Goal: Task Accomplishment & Management: Use online tool/utility

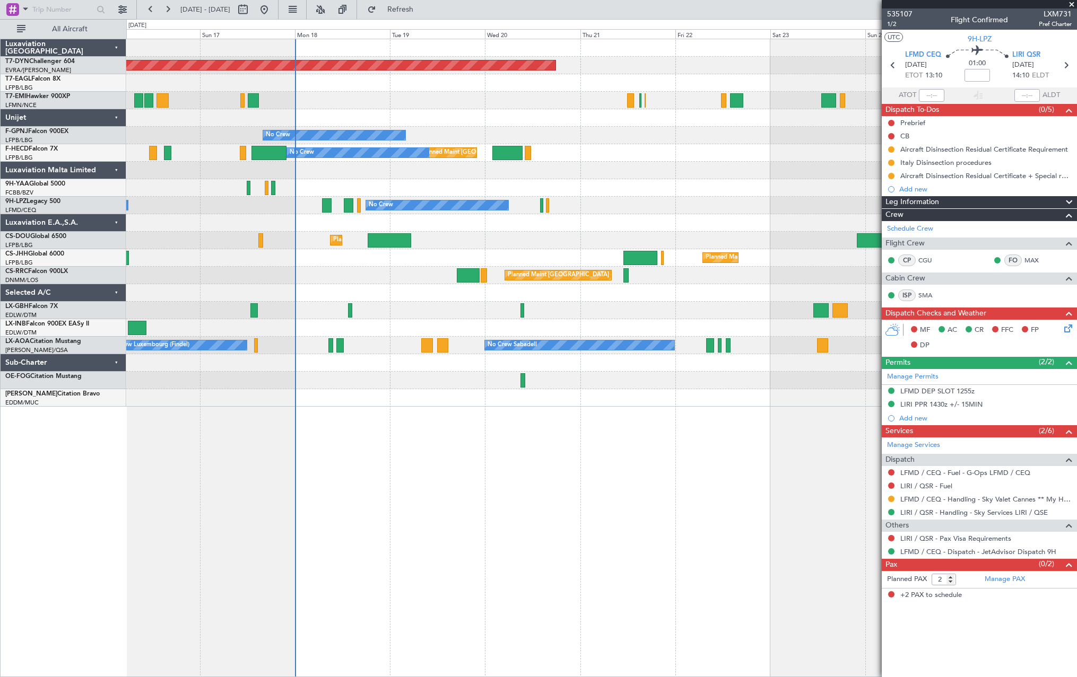
click at [475, 395] on div at bounding box center [601, 398] width 950 height 18
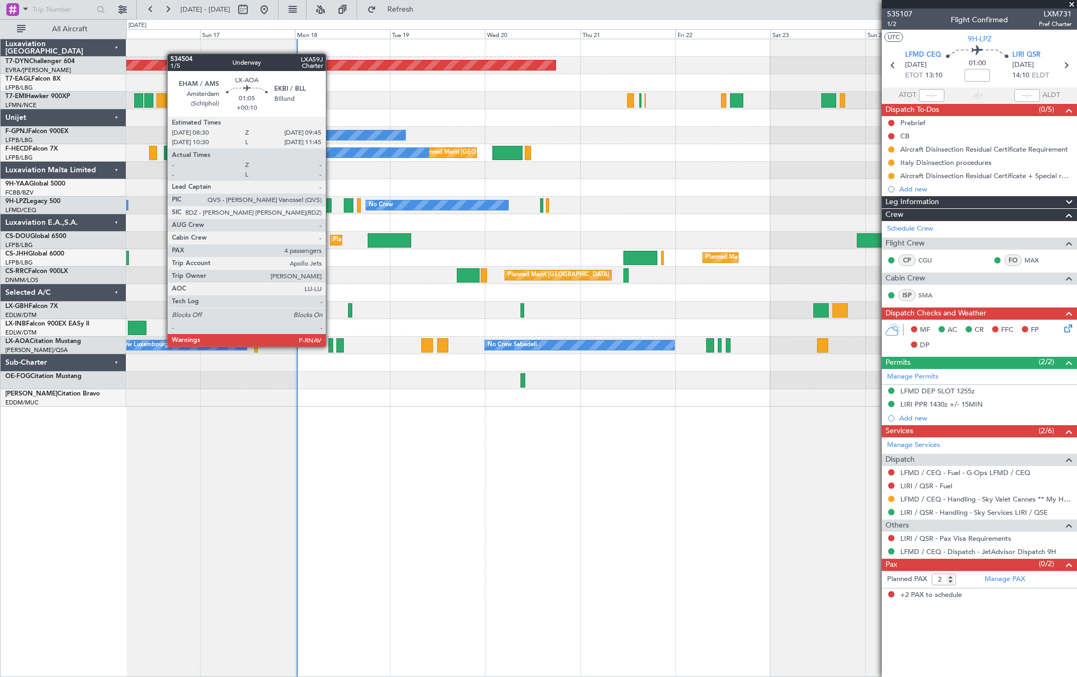
click at [330, 346] on div at bounding box center [330, 345] width 5 height 14
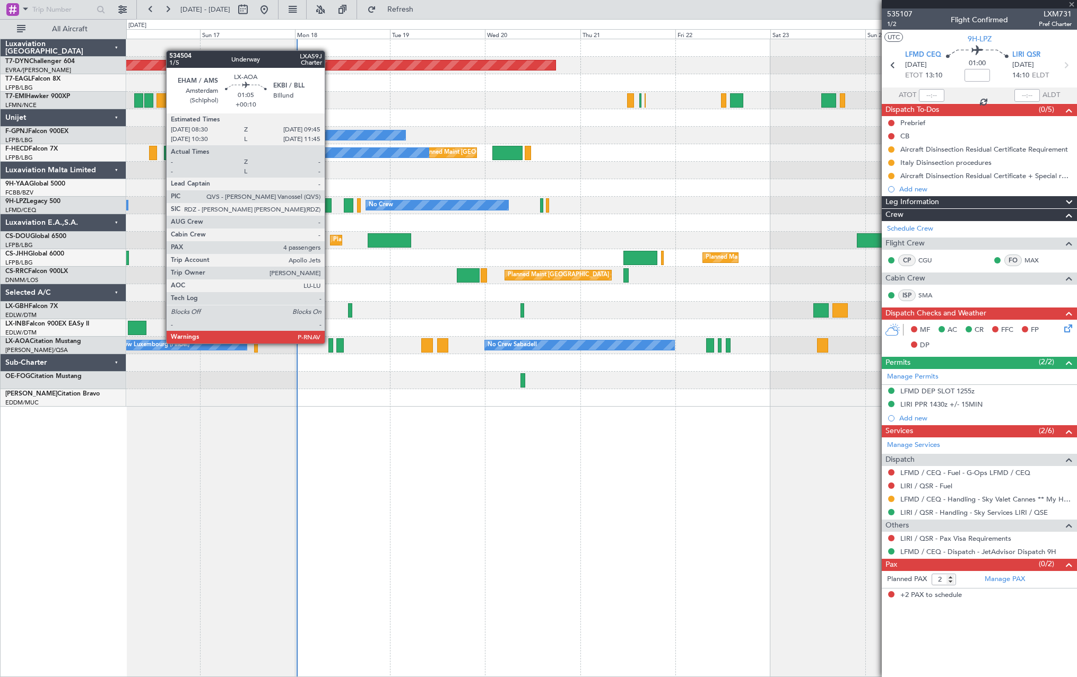
type input "+00:10"
type input "4"
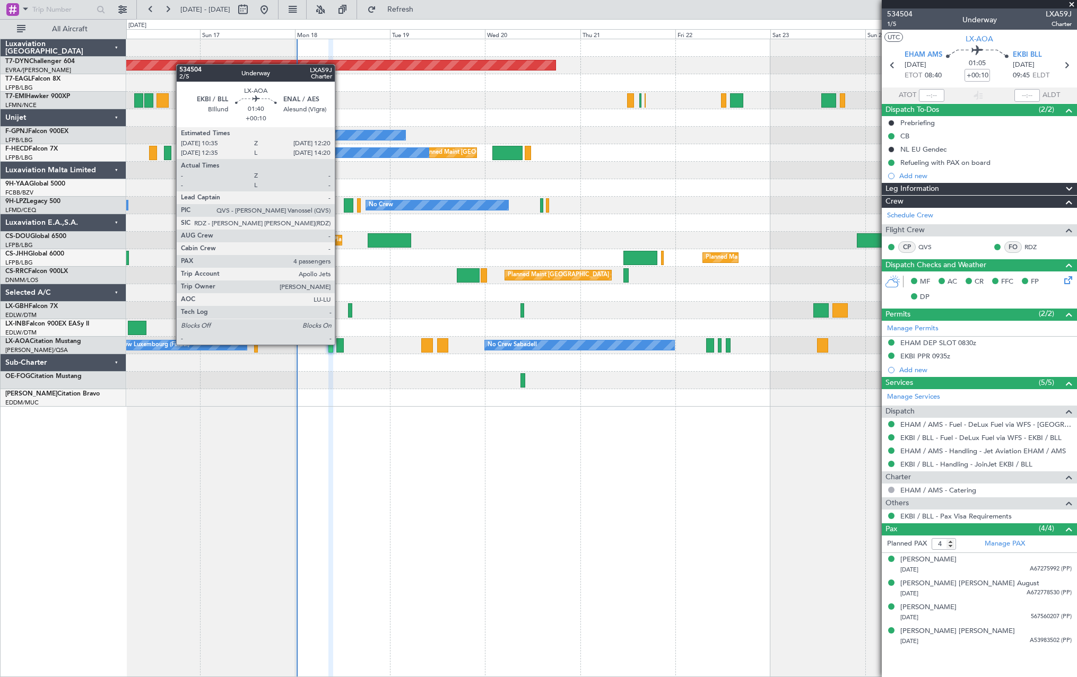
click at [339, 344] on div at bounding box center [339, 345] width 7 height 14
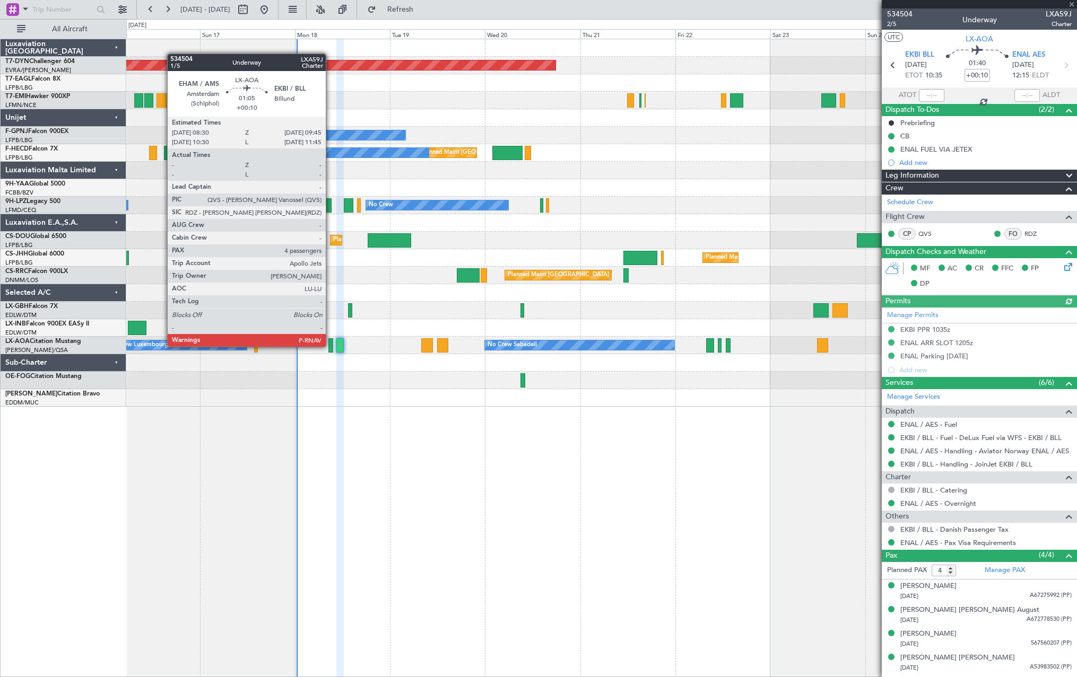
click at [330, 346] on div at bounding box center [330, 345] width 5 height 14
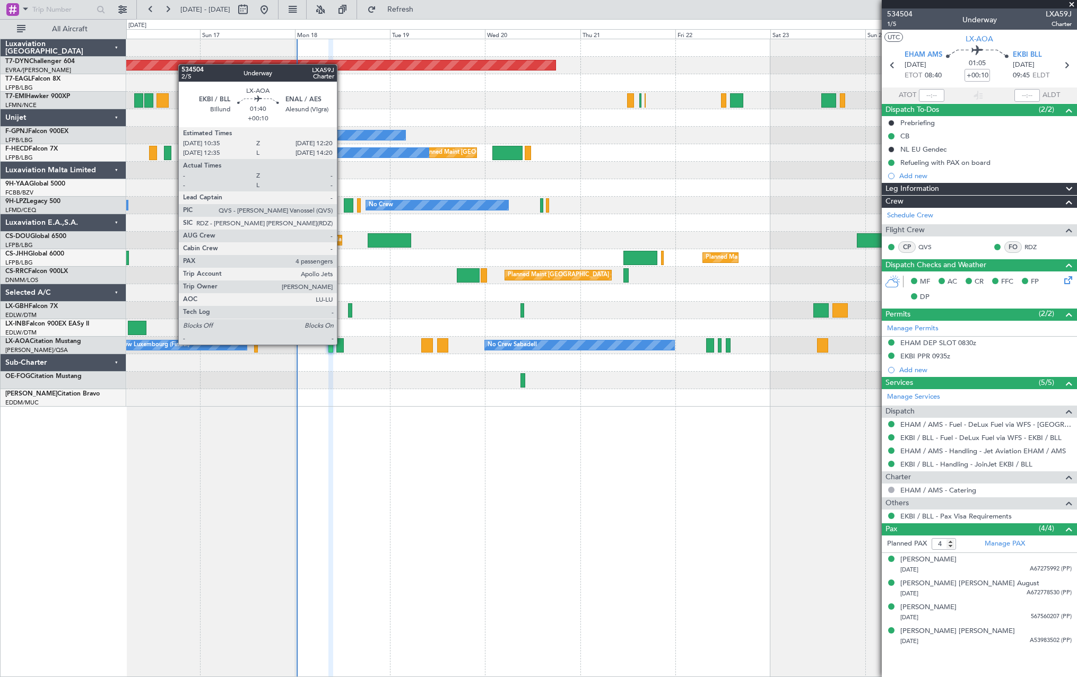
click at [342, 344] on div at bounding box center [339, 345] width 7 height 14
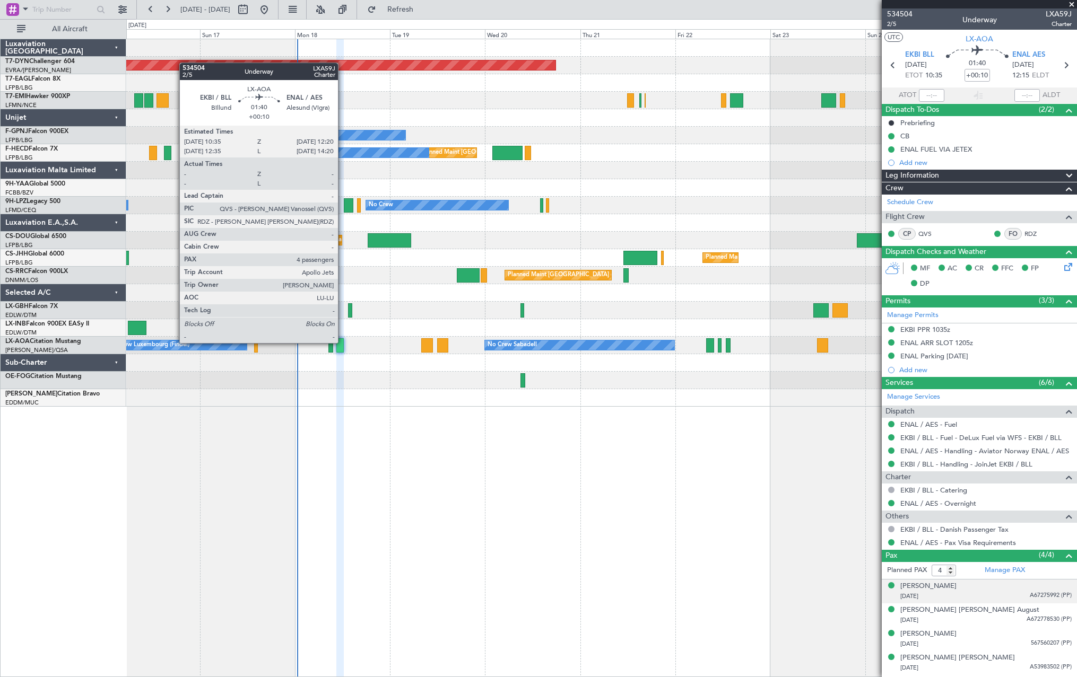
click at [1002, 589] on div "[PERSON_NAME] [DATE] A67275992 (PP)" at bounding box center [985, 591] width 171 height 21
click at [1017, 647] on div "[DATE] A672778530 (PP)" at bounding box center [985, 646] width 171 height 11
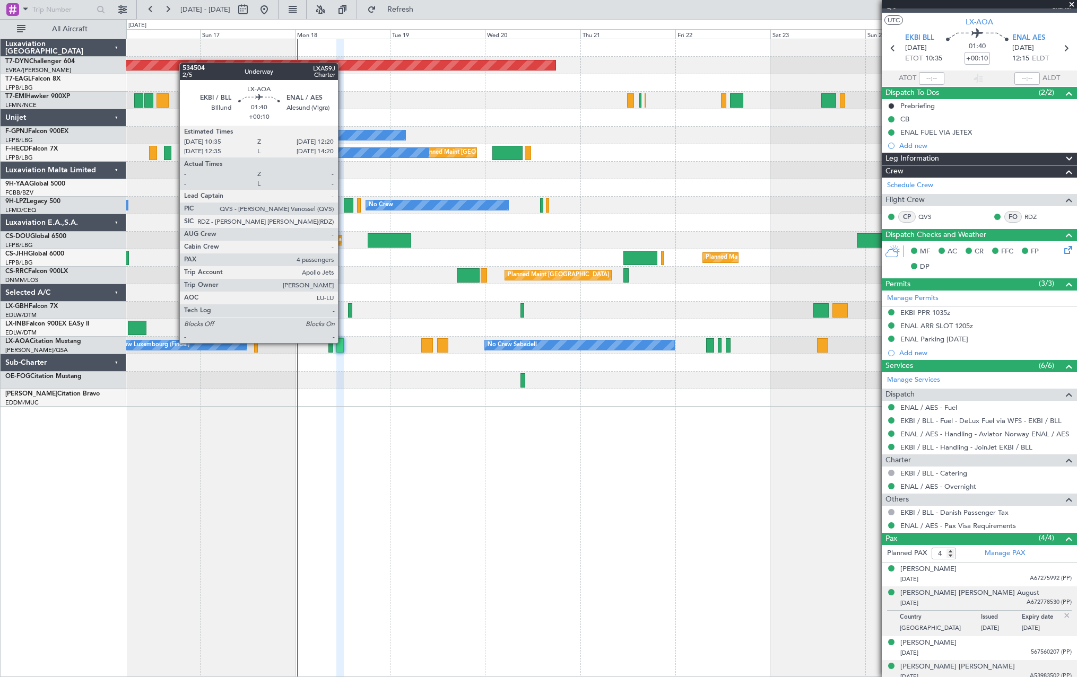
scroll to position [23, 0]
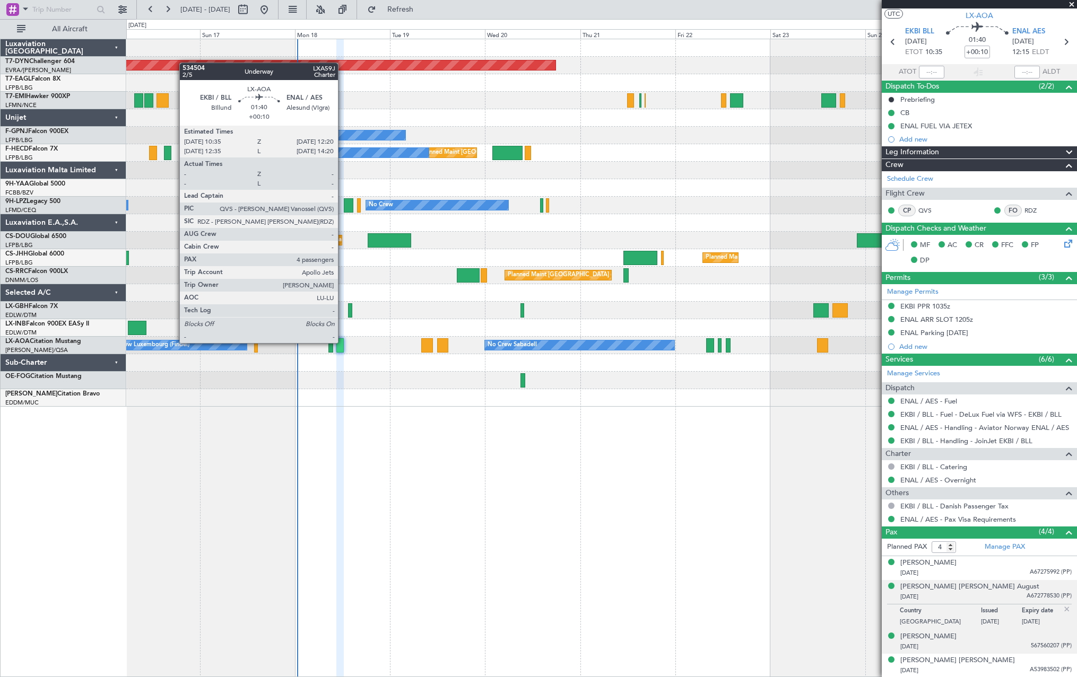
click at [1016, 649] on div "[DATE] 567560207 (PP)" at bounding box center [985, 647] width 171 height 11
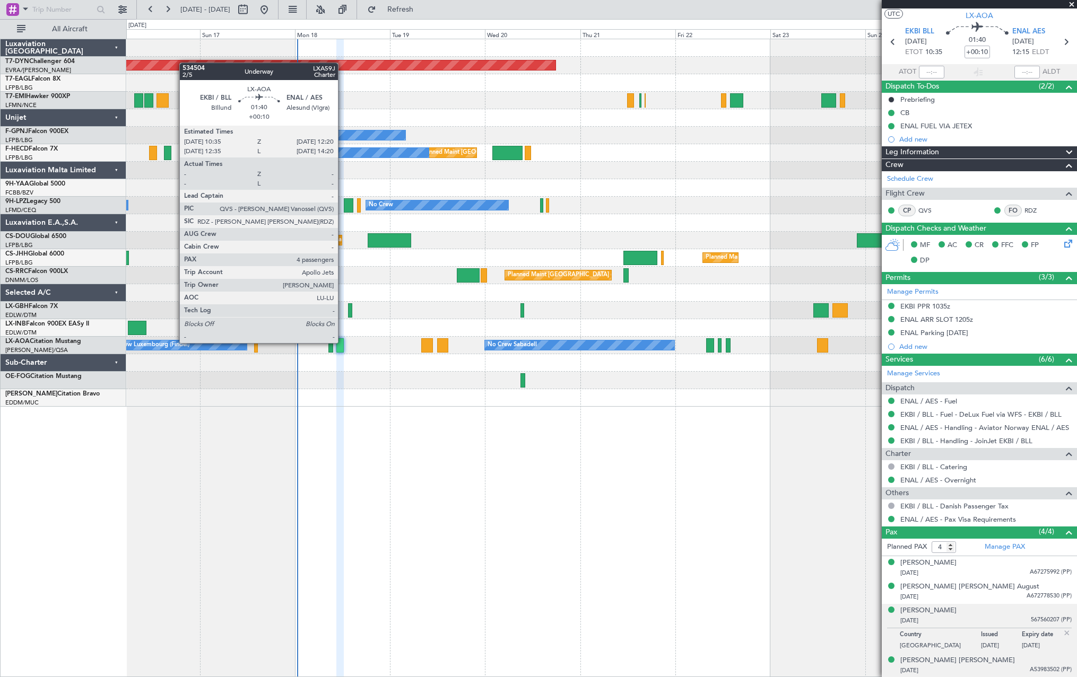
click at [1029, 674] on span "A53983502 (PP)" at bounding box center [1050, 670] width 42 height 9
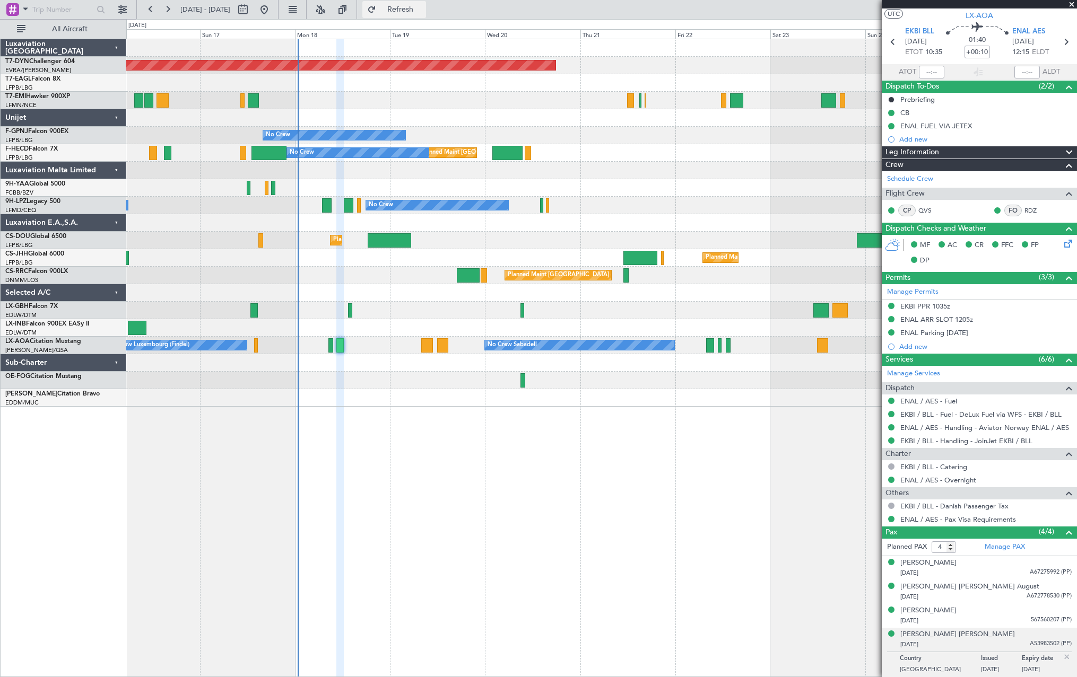
click at [423, 6] on span "Refresh" at bounding box center [400, 9] width 45 height 7
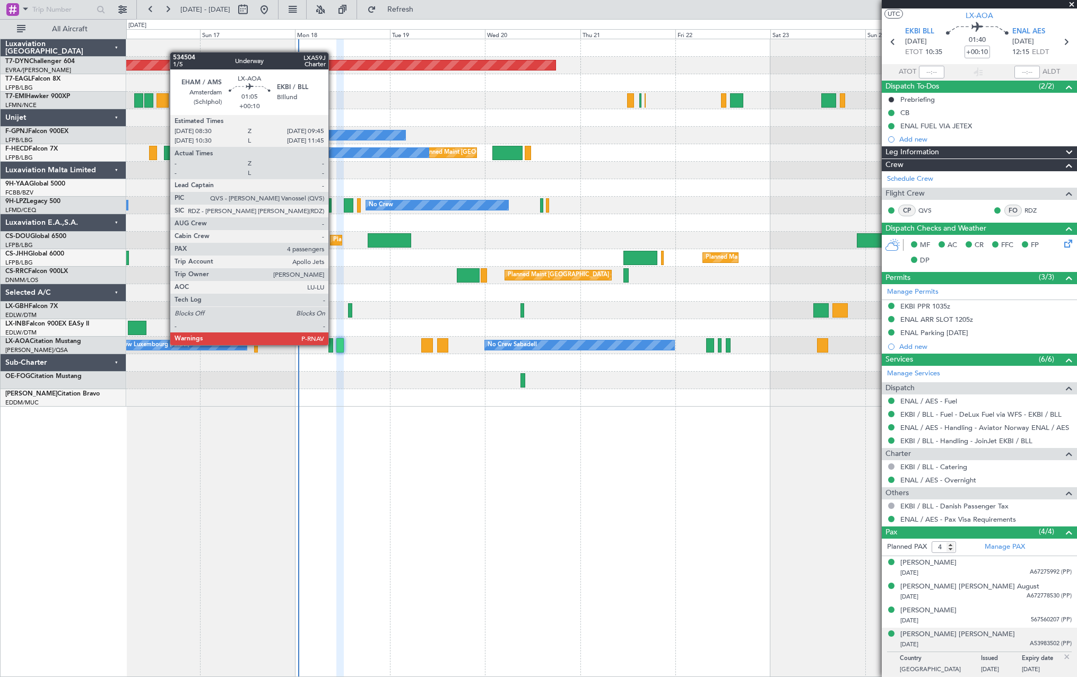
click at [333, 344] on div at bounding box center [330, 345] width 5 height 14
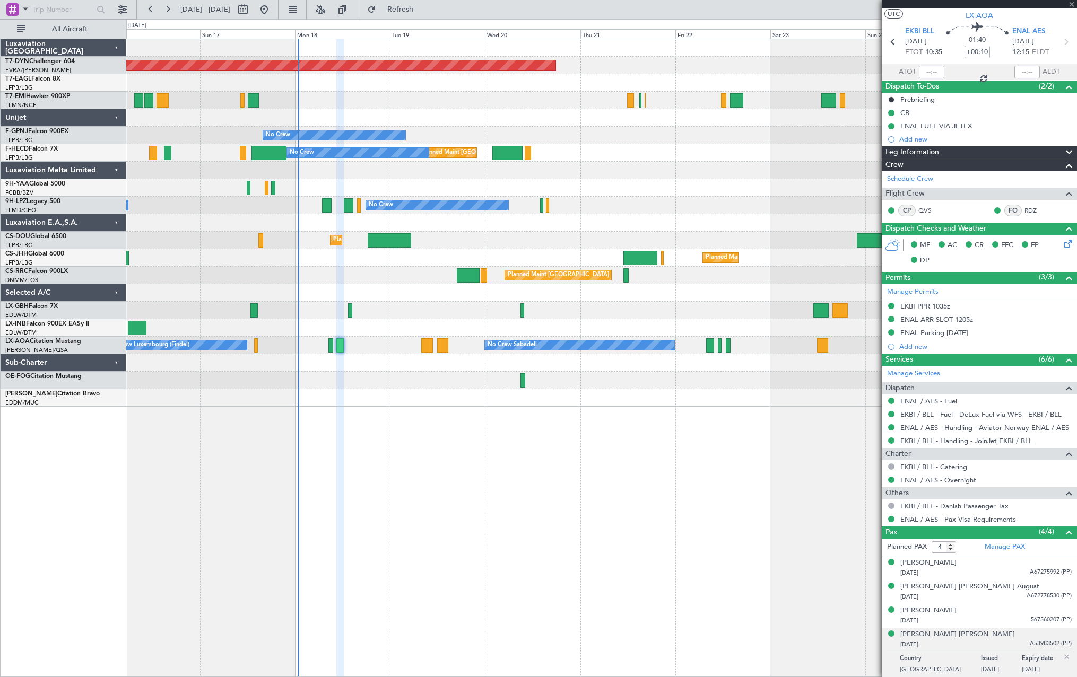
scroll to position [0, 0]
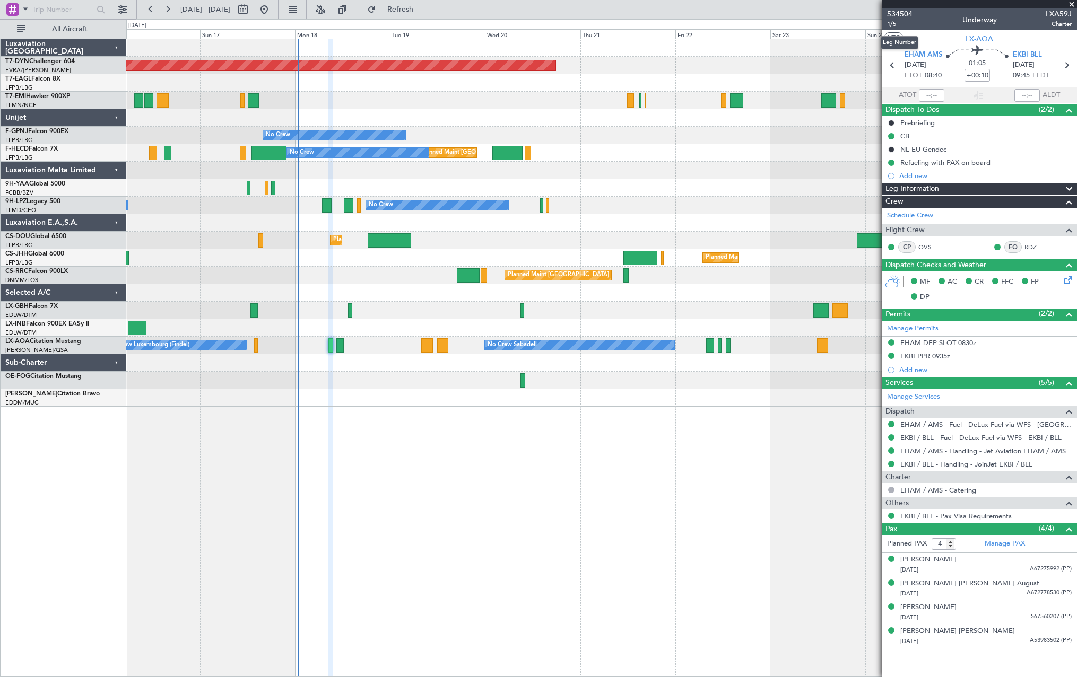
click at [892, 23] on span "1/5" at bounding box center [899, 24] width 25 height 9
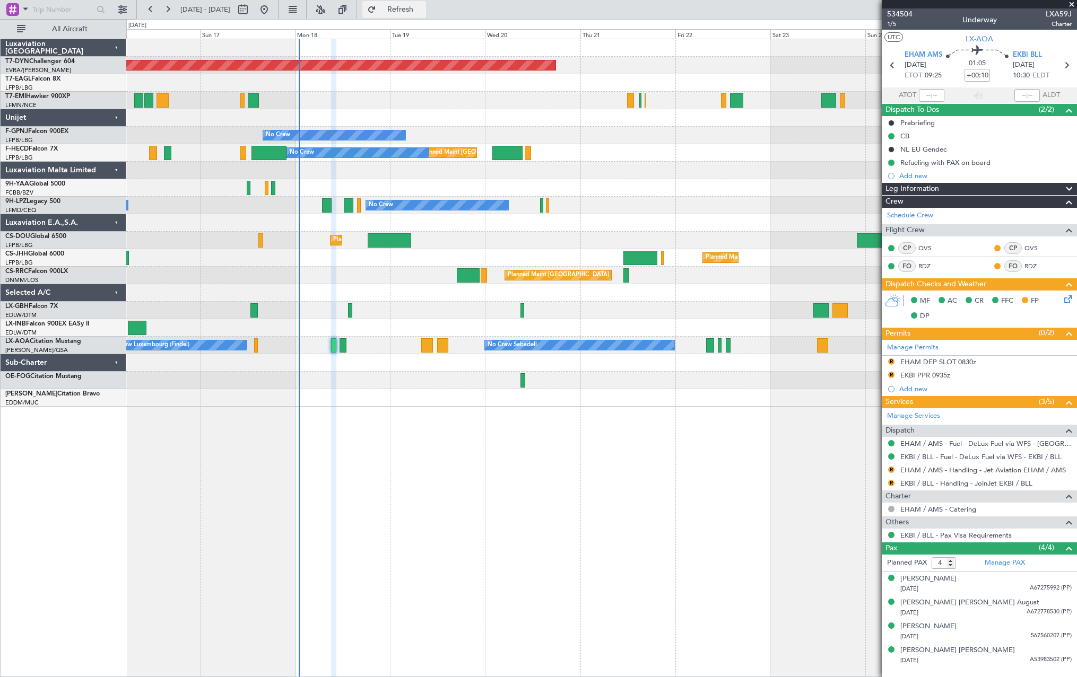
click at [423, 10] on span "Refresh" at bounding box center [400, 9] width 45 height 7
click at [423, 6] on span "Refresh" at bounding box center [400, 9] width 45 height 7
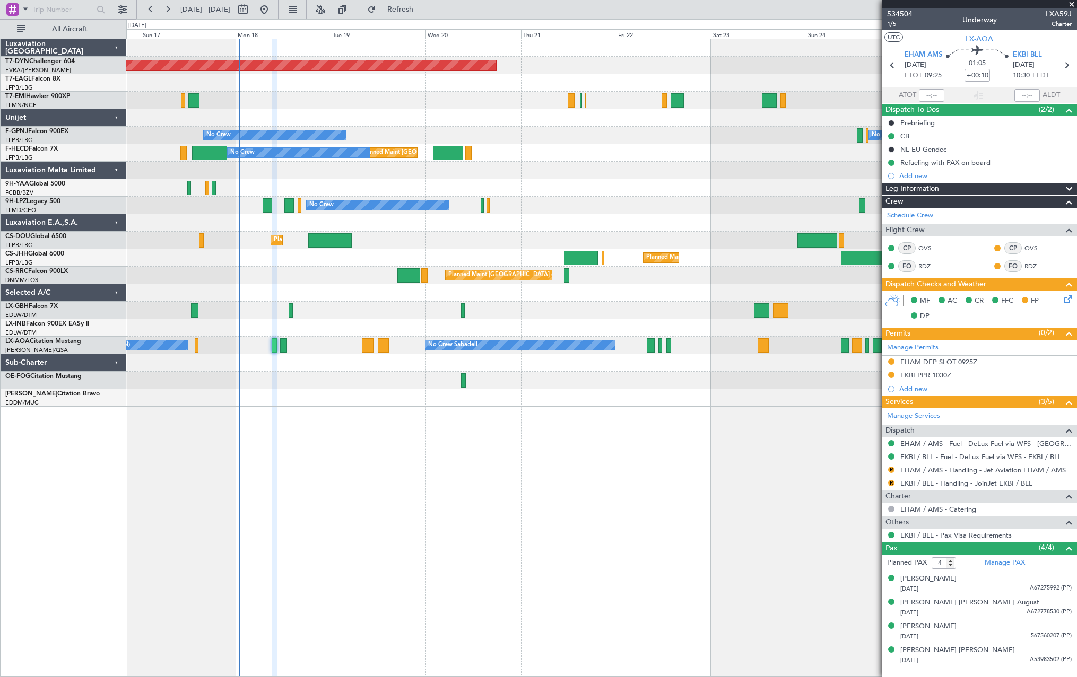
click at [381, 426] on div "Planned Maint [GEOGRAPHIC_DATA]-[GEOGRAPHIC_DATA] Planned Maint Geneva ([GEOGRA…" at bounding box center [601, 358] width 950 height 639
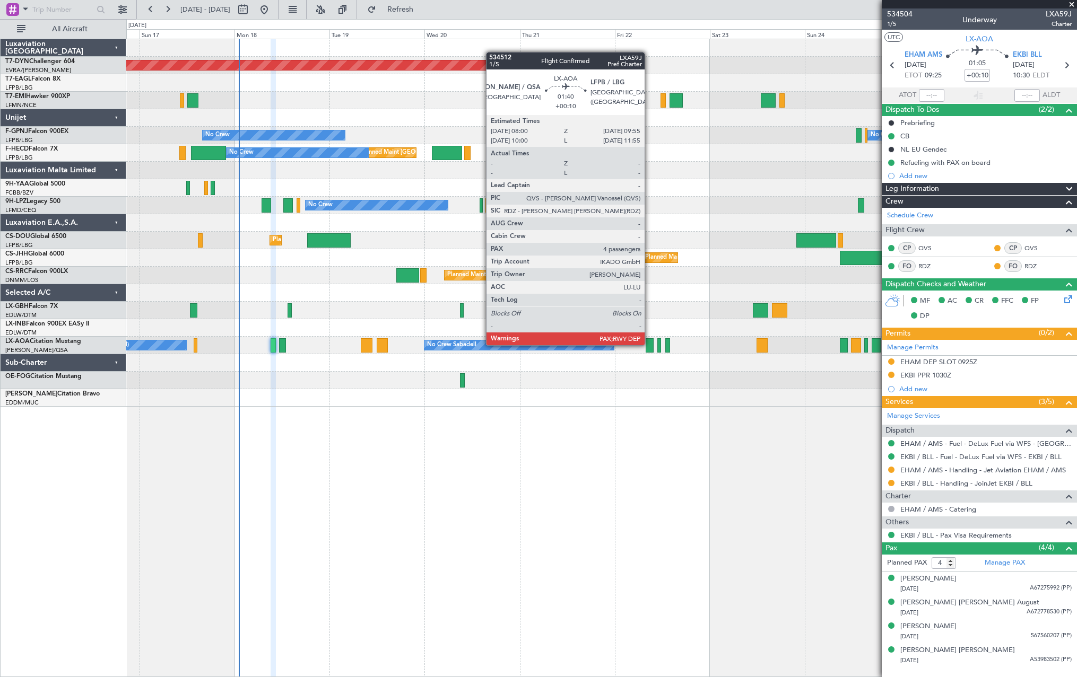
click at [649, 344] on div at bounding box center [649, 345] width 8 height 14
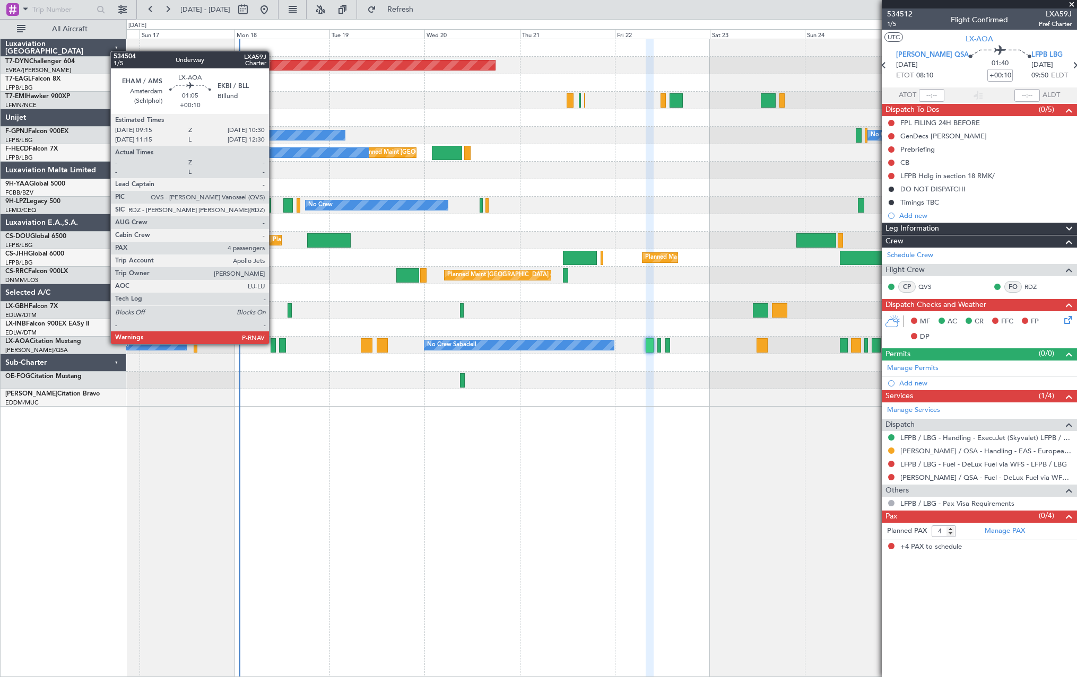
click at [274, 343] on div at bounding box center [272, 345] width 5 height 14
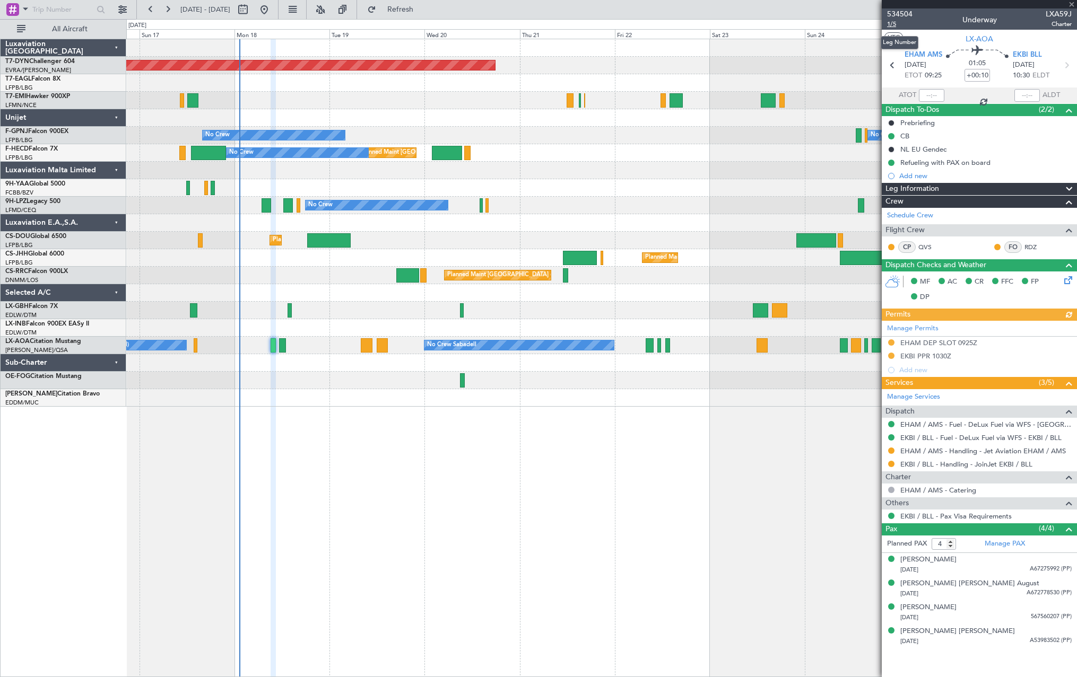
click at [888, 25] on span "1/5" at bounding box center [899, 24] width 25 height 9
click at [426, 14] on button "Refreshing..." at bounding box center [394, 9] width 64 height 17
click at [426, 14] on button "Refresh" at bounding box center [394, 9] width 64 height 17
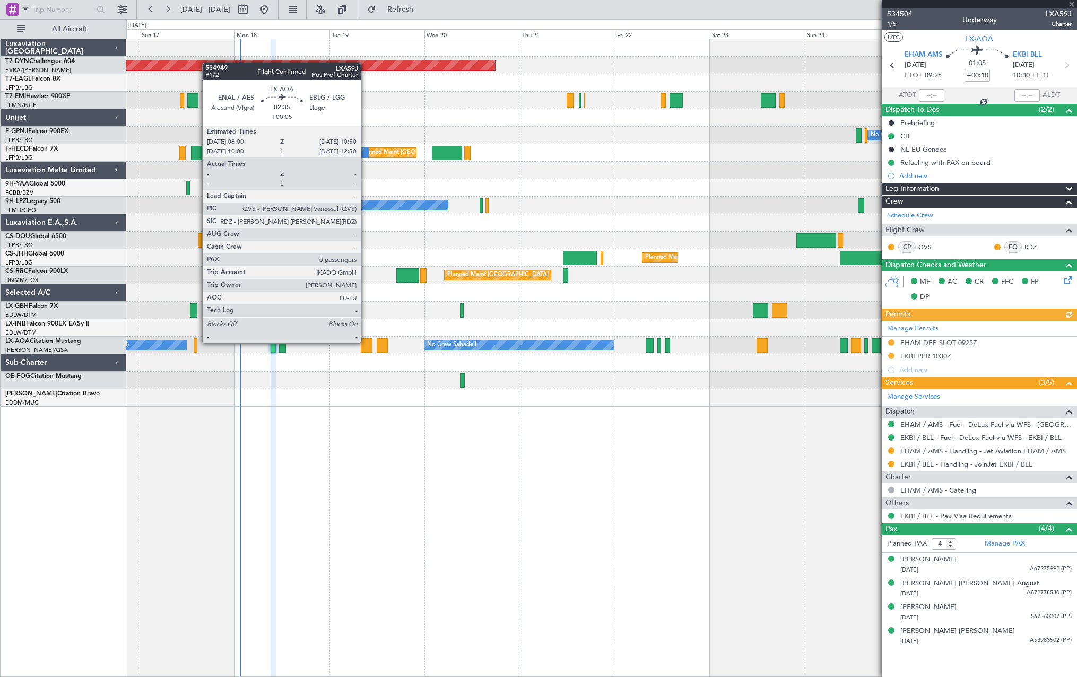
click at [365, 342] on div at bounding box center [367, 345] width 12 height 14
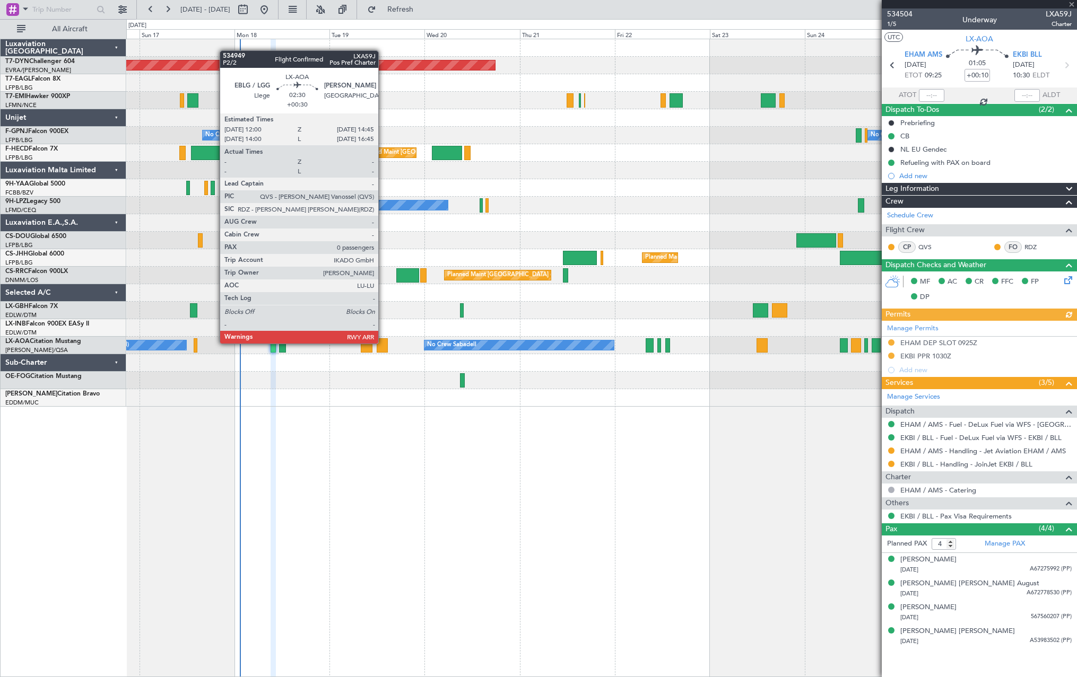
type input "+00:05"
type input "0"
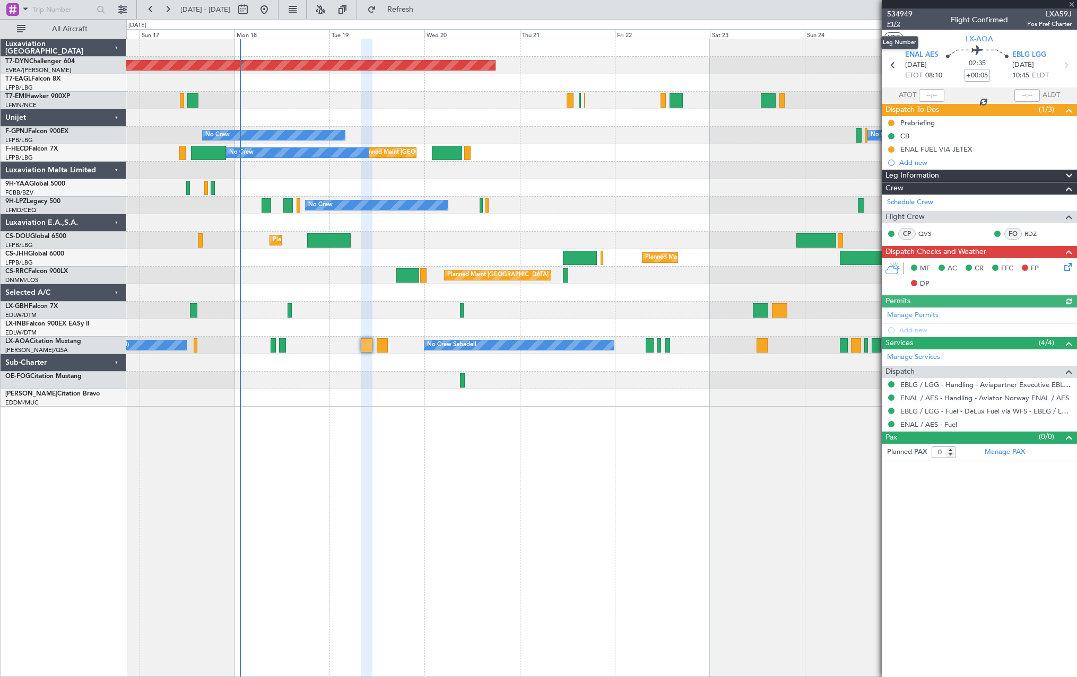
click at [897, 22] on span "P1/2" at bounding box center [899, 24] width 25 height 9
click at [423, 7] on span "Refresh" at bounding box center [400, 9] width 45 height 7
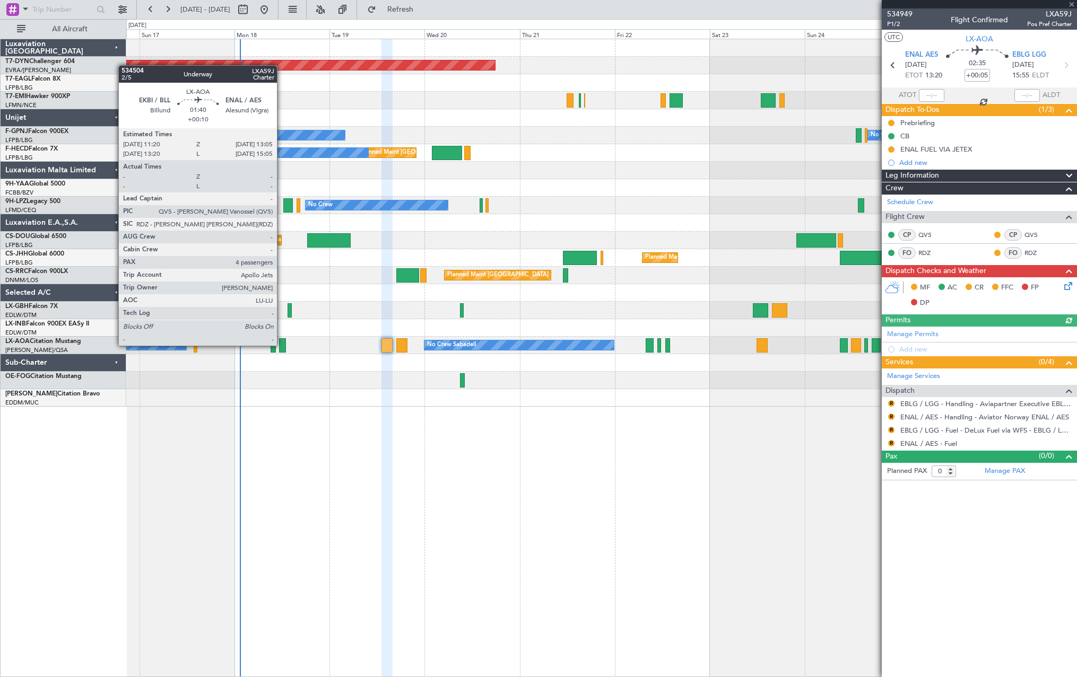
click at [282, 345] on div at bounding box center [282, 345] width 7 height 14
type input "+00:10"
type input "4"
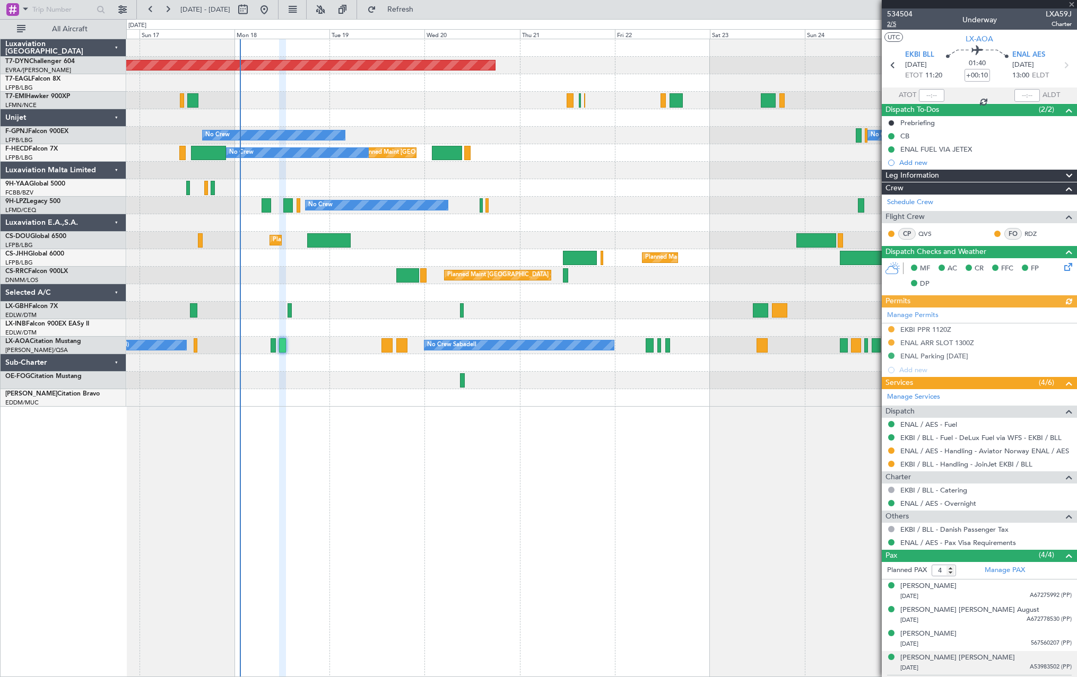
click at [893, 22] on span "2/5" at bounding box center [899, 24] width 25 height 9
click at [423, 7] on span "Refresh" at bounding box center [400, 9] width 45 height 7
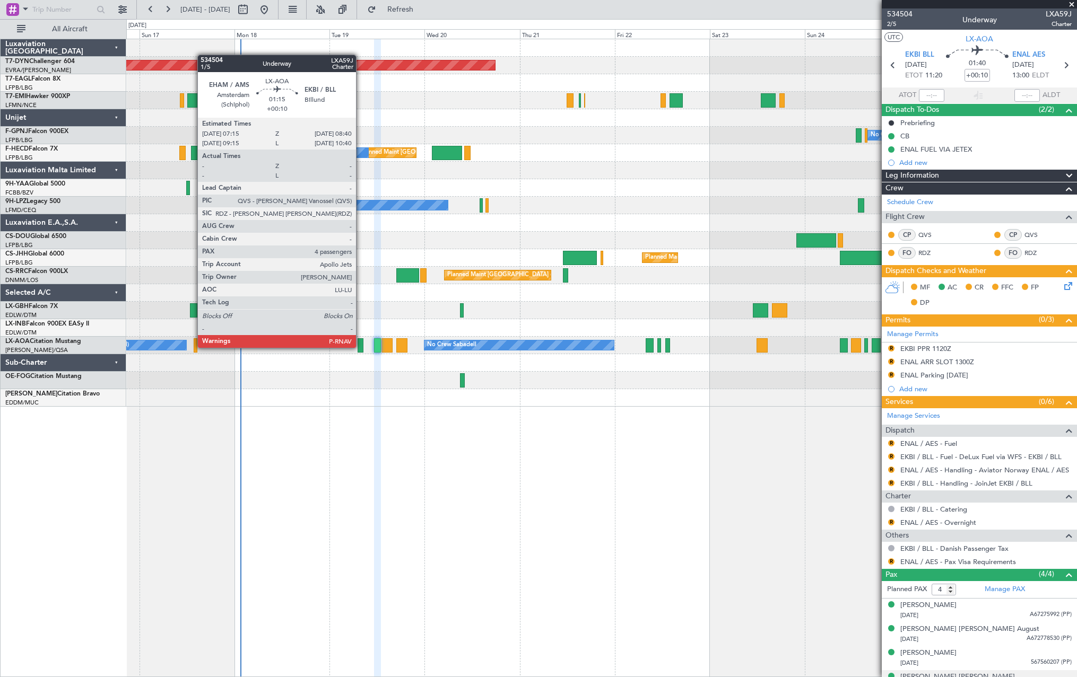
click at [361, 347] on div at bounding box center [360, 345] width 6 height 14
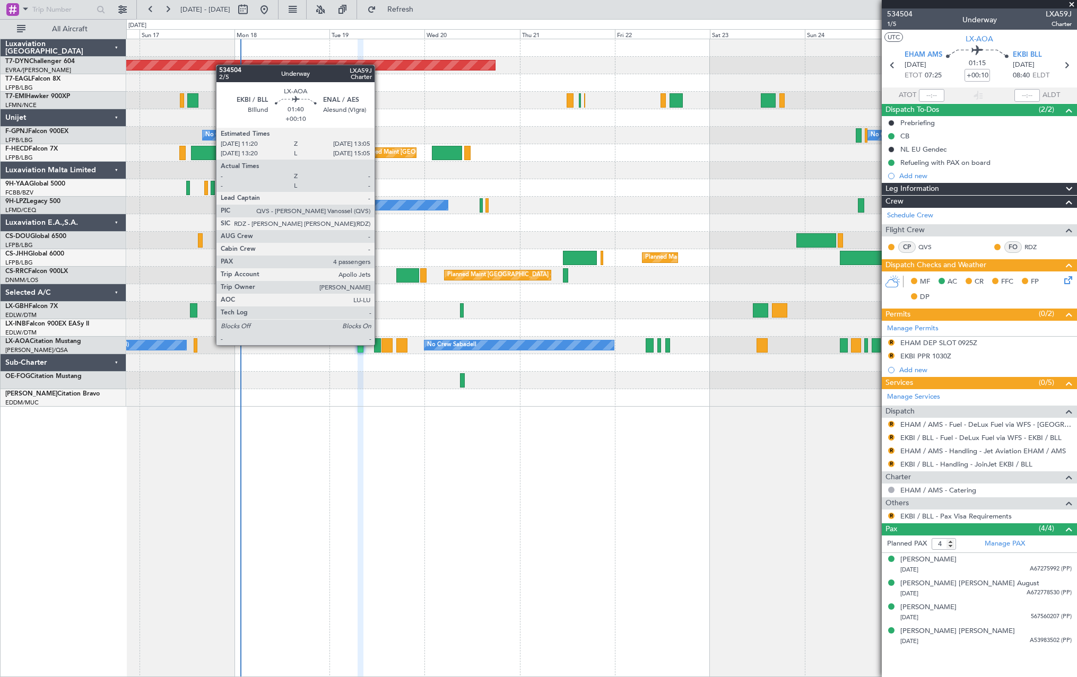
click at [379, 344] on div at bounding box center [377, 345] width 7 height 14
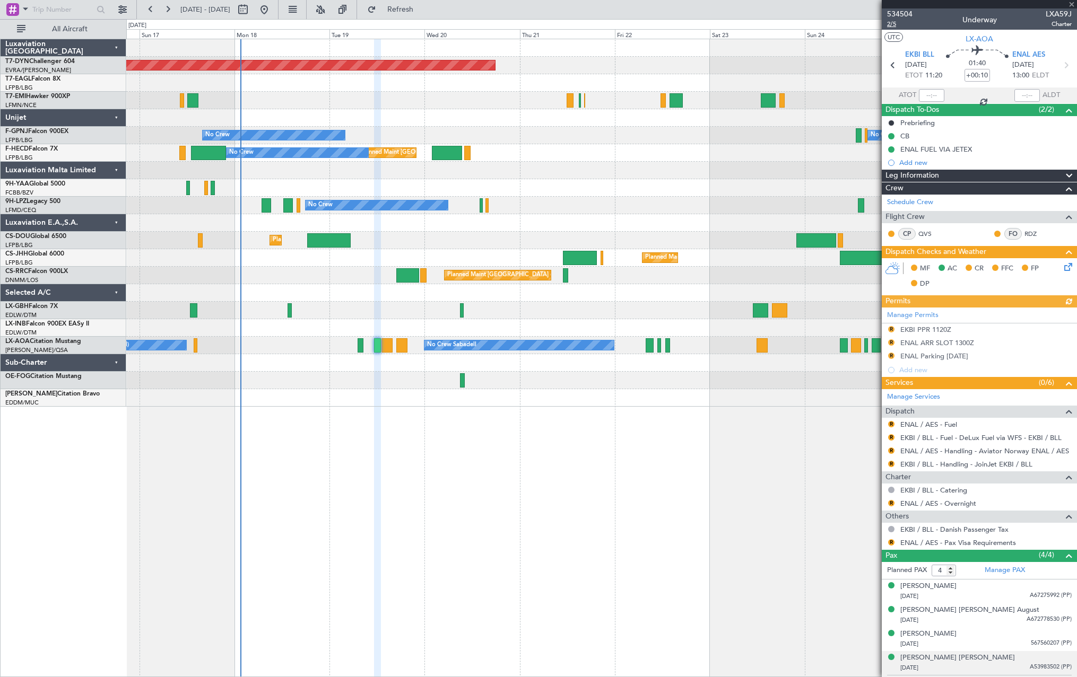
click at [895, 21] on span "2/5" at bounding box center [899, 24] width 25 height 9
click at [423, 12] on span "Refresh" at bounding box center [400, 9] width 45 height 7
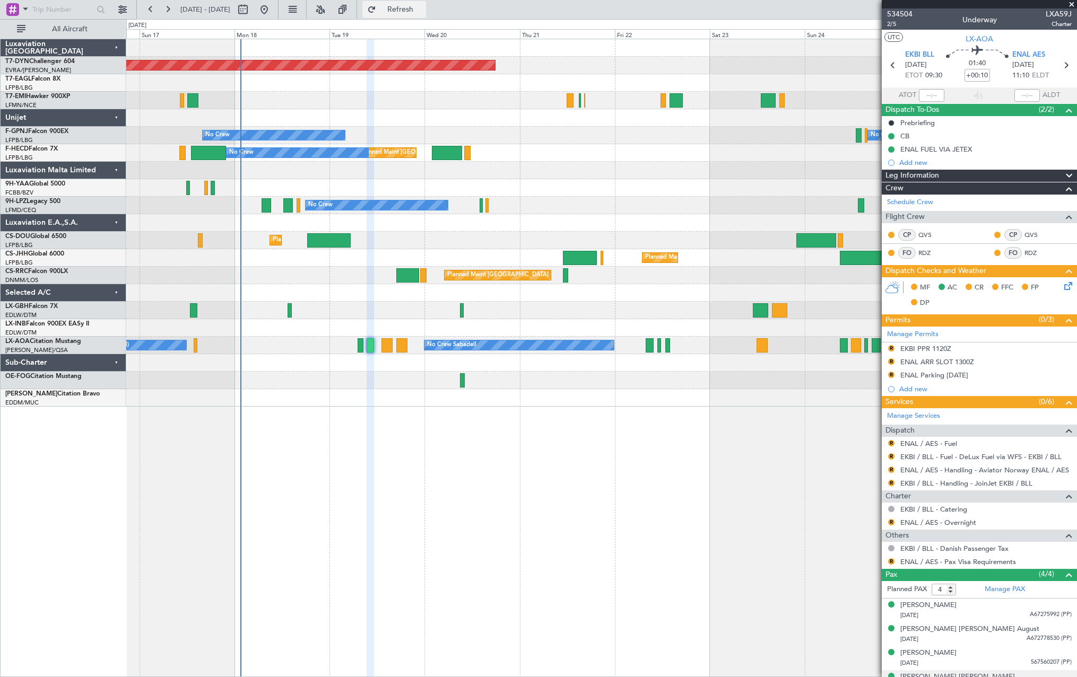
click at [423, 6] on span "Refresh" at bounding box center [400, 9] width 45 height 7
click at [534, 132] on div "No Crew No Crew" at bounding box center [601, 136] width 950 height 18
click at [528, 118] on div at bounding box center [601, 118] width 950 height 18
click at [423, 6] on span "Refresh" at bounding box center [400, 9] width 45 height 7
click at [426, 17] on button "Refresh" at bounding box center [394, 9] width 64 height 17
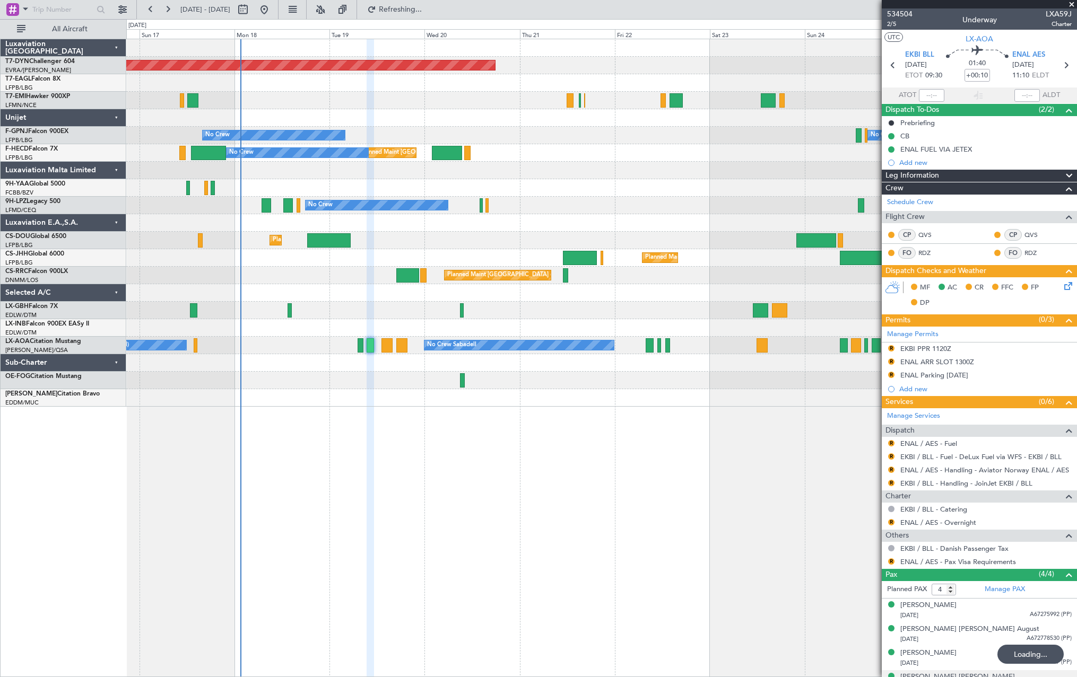
click at [540, 165] on div at bounding box center [601, 171] width 950 height 18
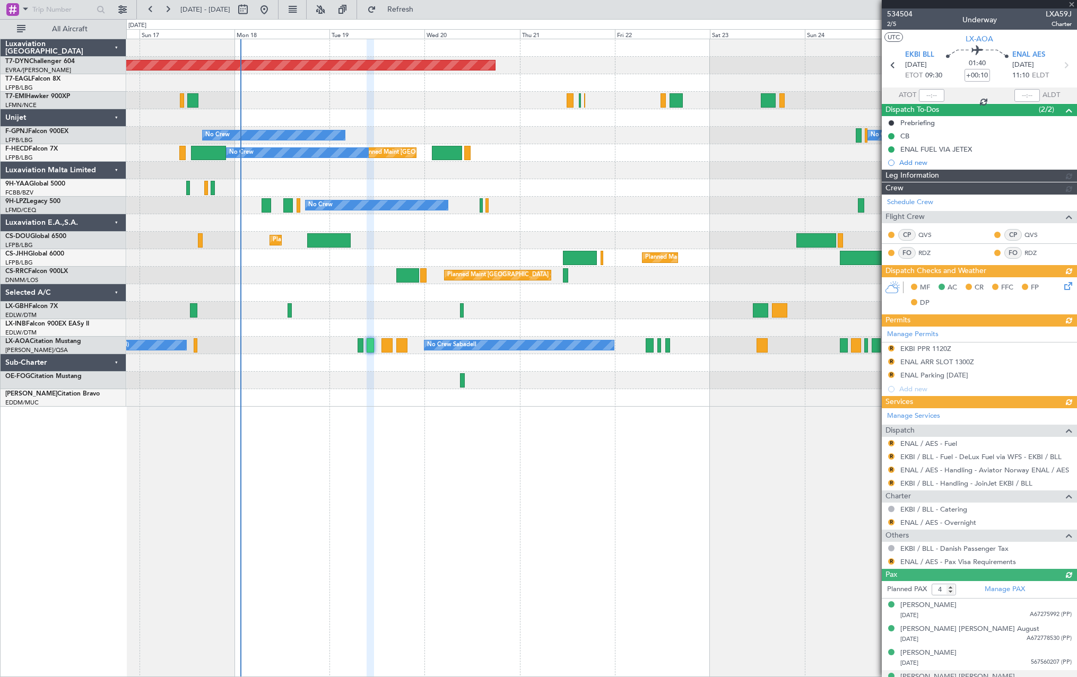
click at [549, 511] on div "Planned Maint [GEOGRAPHIC_DATA]-[GEOGRAPHIC_DATA] Planned Maint Geneva ([GEOGRA…" at bounding box center [601, 358] width 950 height 639
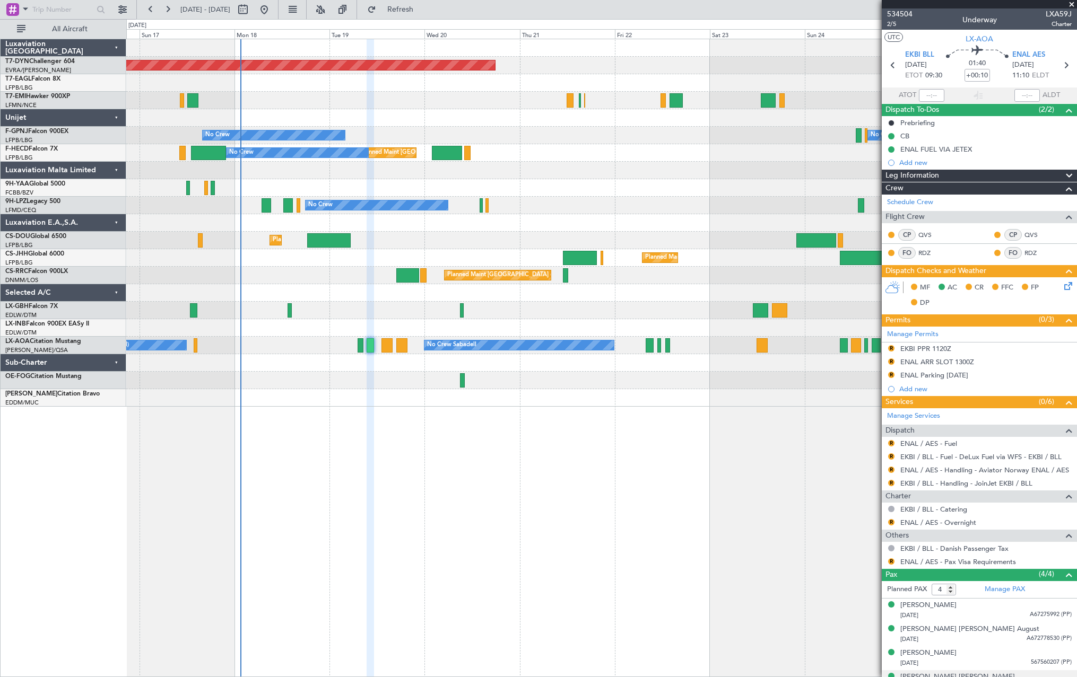
click at [608, 550] on div "Planned Maint [GEOGRAPHIC_DATA]-[GEOGRAPHIC_DATA] Planned Maint Geneva ([GEOGRA…" at bounding box center [601, 358] width 950 height 639
click at [423, 13] on span "Refresh" at bounding box center [400, 9] width 45 height 7
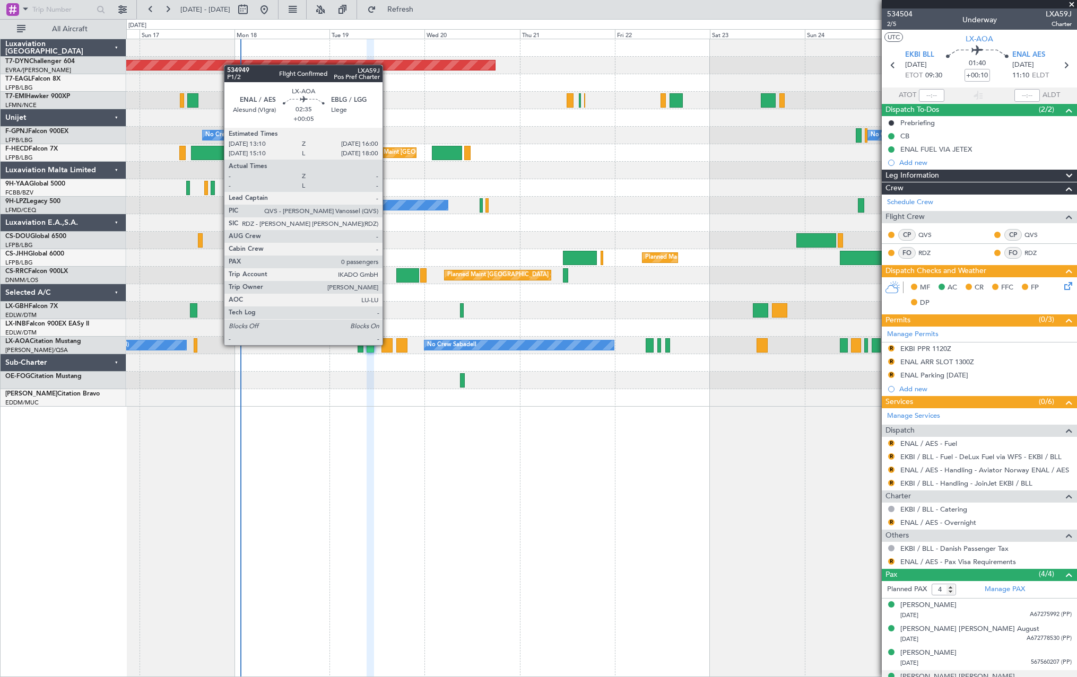
click at [387, 344] on div at bounding box center [387, 345] width 12 height 14
type input "+00:05"
type input "0"
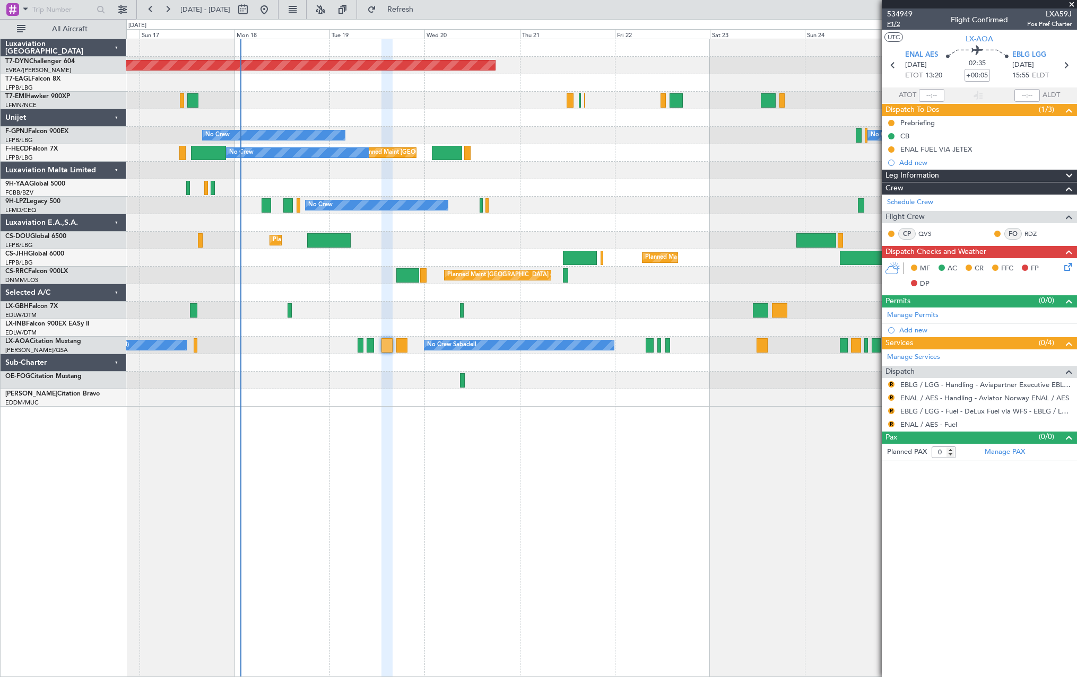
click at [890, 22] on span "P1/2" at bounding box center [899, 24] width 25 height 9
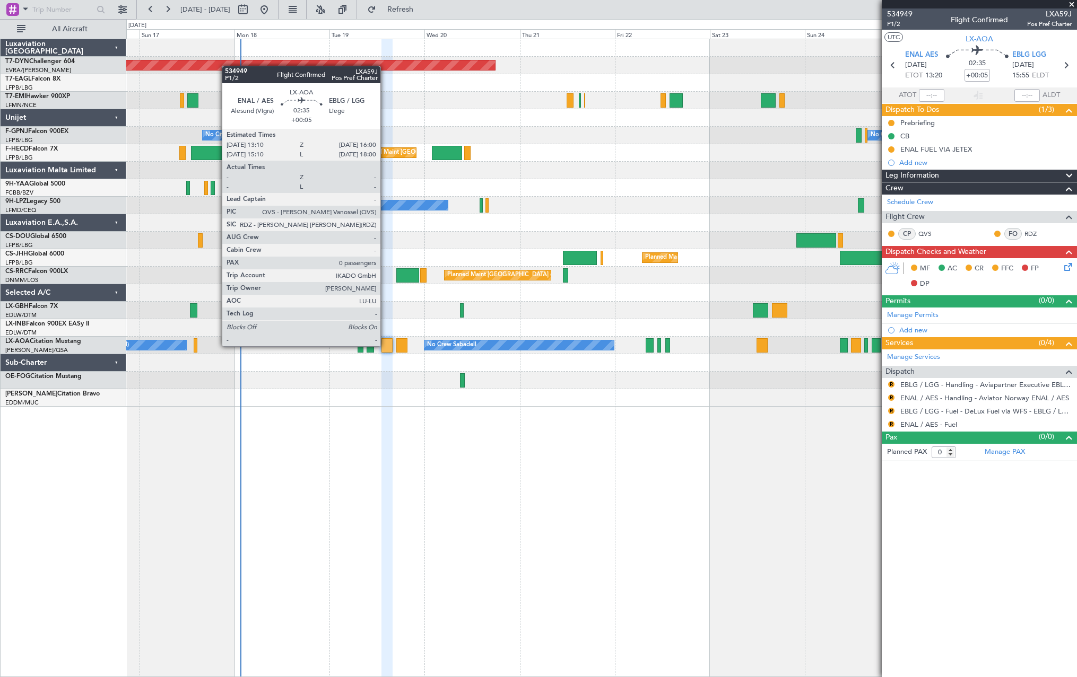
click at [385, 345] on div at bounding box center [387, 345] width 12 height 14
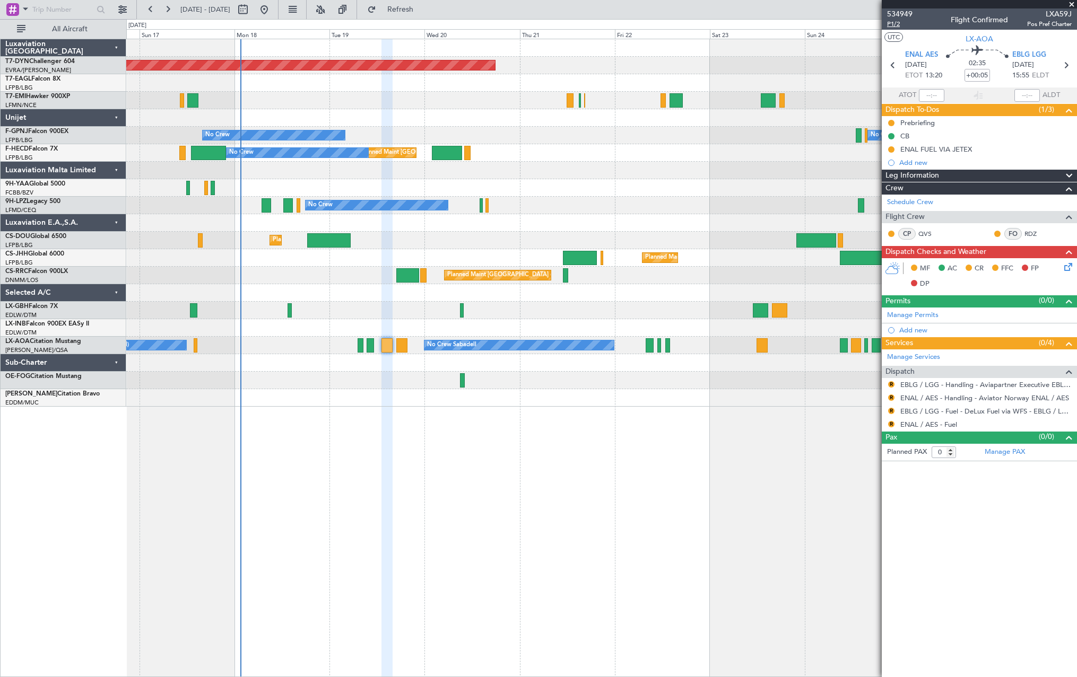
click at [892, 25] on span "P1/2" at bounding box center [899, 24] width 25 height 9
click at [423, 9] on span "Refresh" at bounding box center [400, 9] width 45 height 7
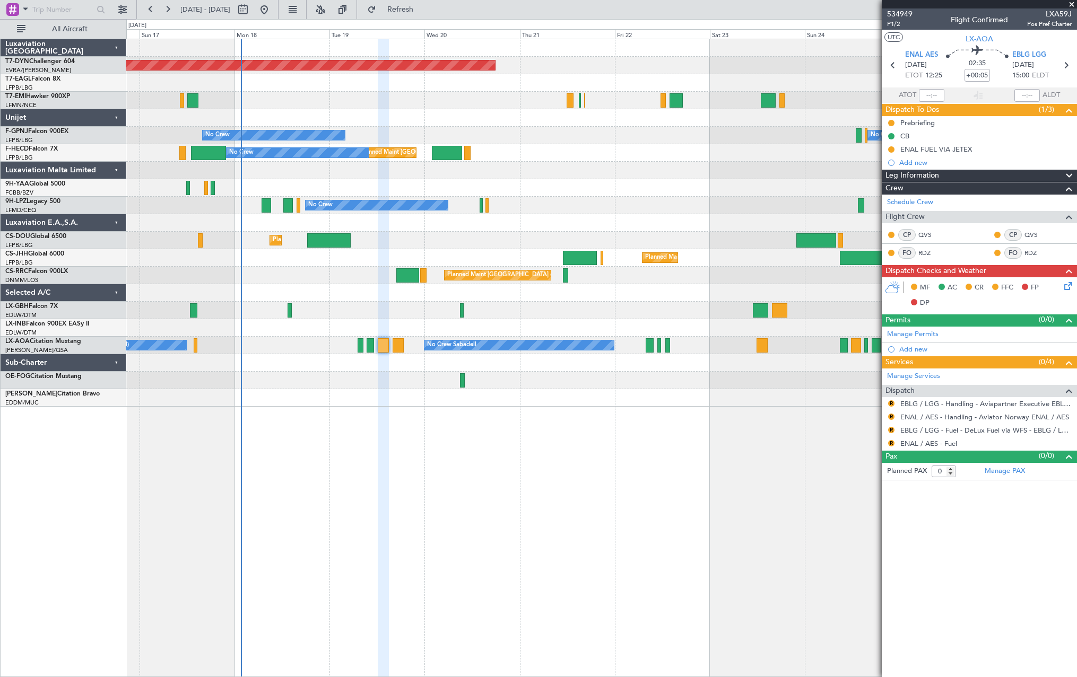
click at [406, 399] on div at bounding box center [601, 398] width 950 height 18
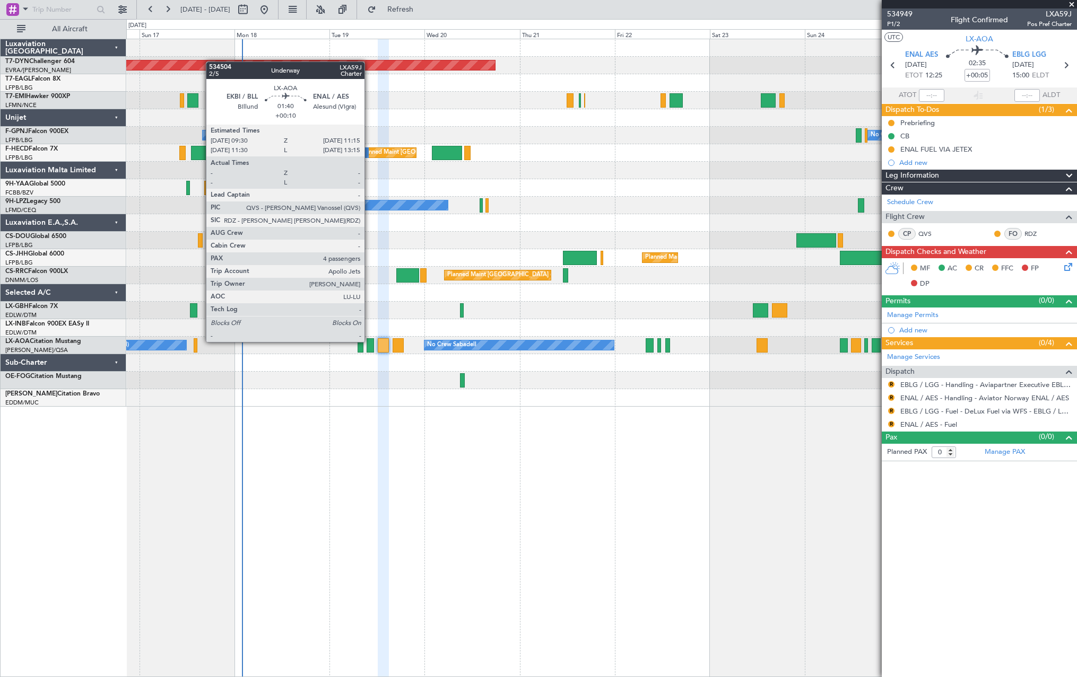
click at [369, 341] on div at bounding box center [369, 345] width 7 height 14
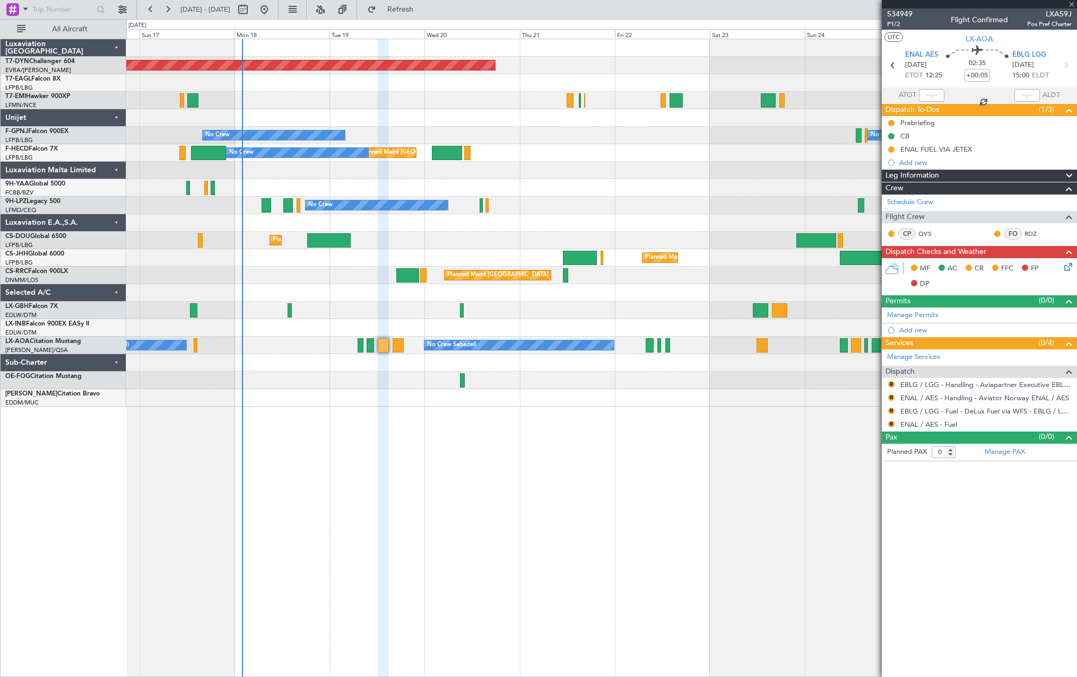
type input "+00:10"
type input "4"
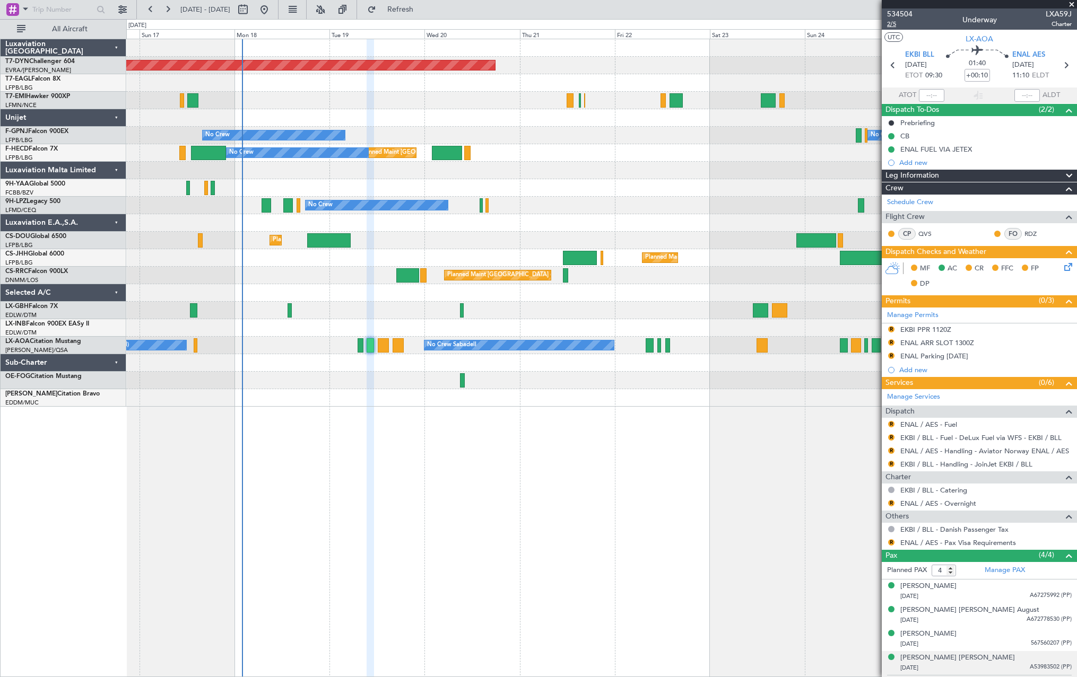
click at [893, 23] on span "2/5" at bounding box center [899, 24] width 25 height 9
click at [890, 23] on span "2/5" at bounding box center [899, 24] width 25 height 9
click at [901, 13] on span "534504" at bounding box center [899, 13] width 25 height 11
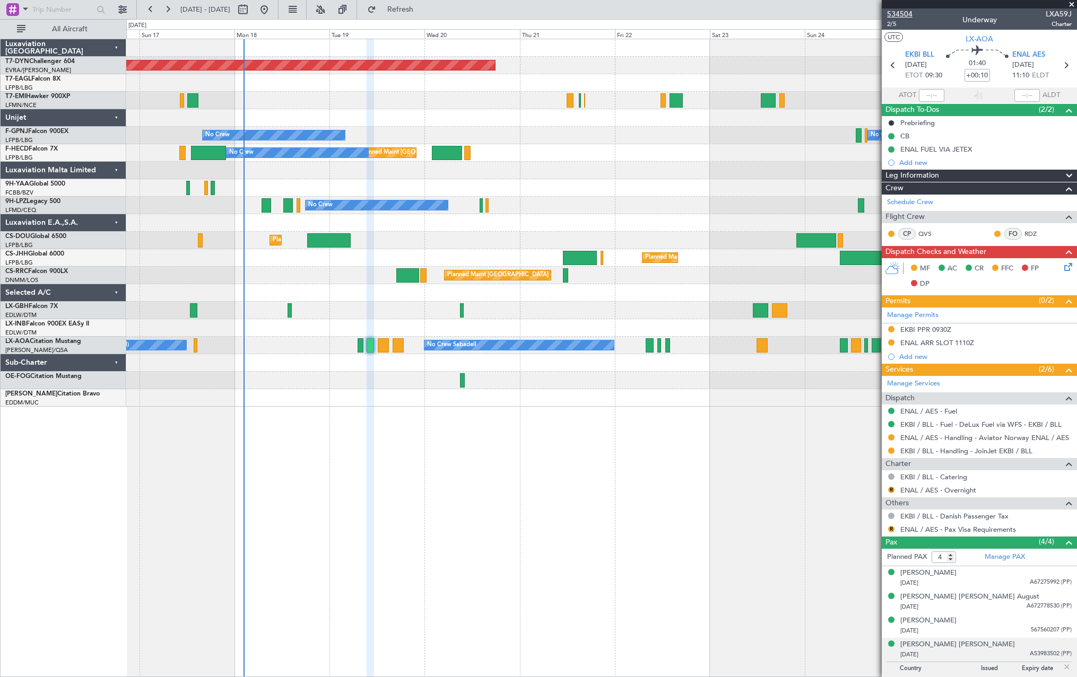
click at [894, 11] on span "534504" at bounding box center [899, 13] width 25 height 11
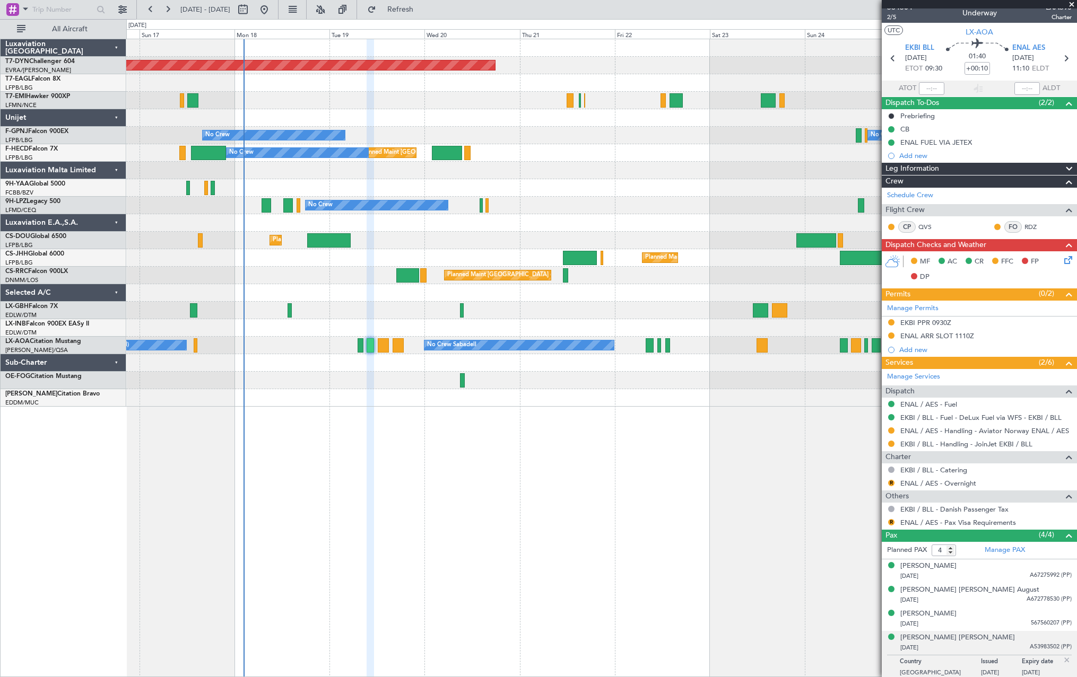
scroll to position [10, 0]
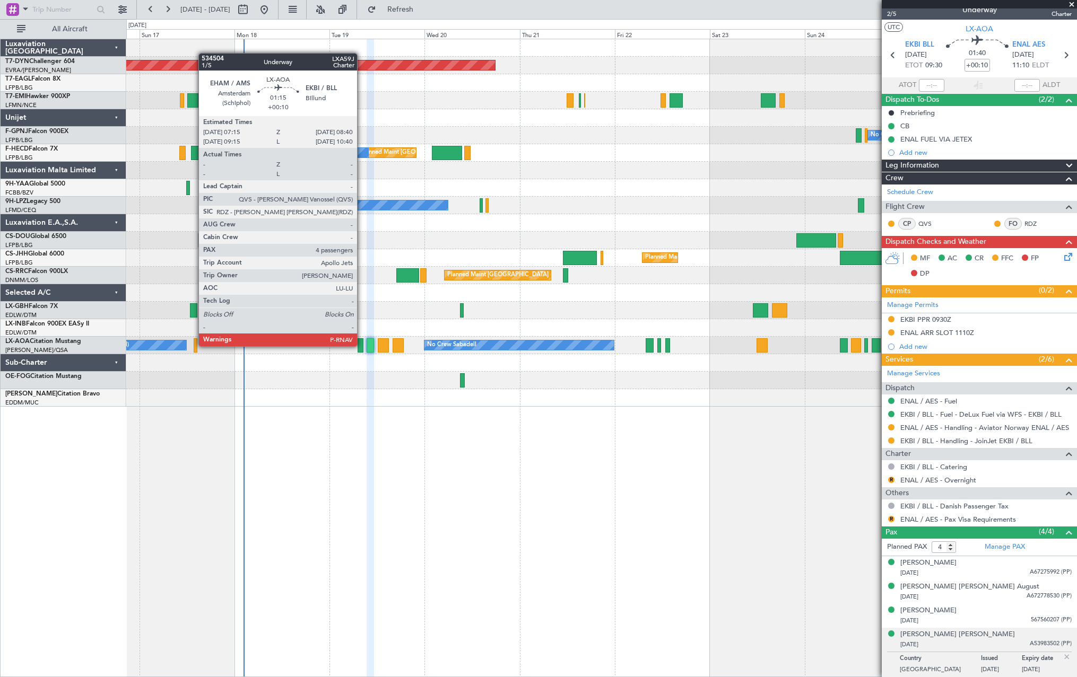
click at [362, 345] on div at bounding box center [360, 345] width 6 height 14
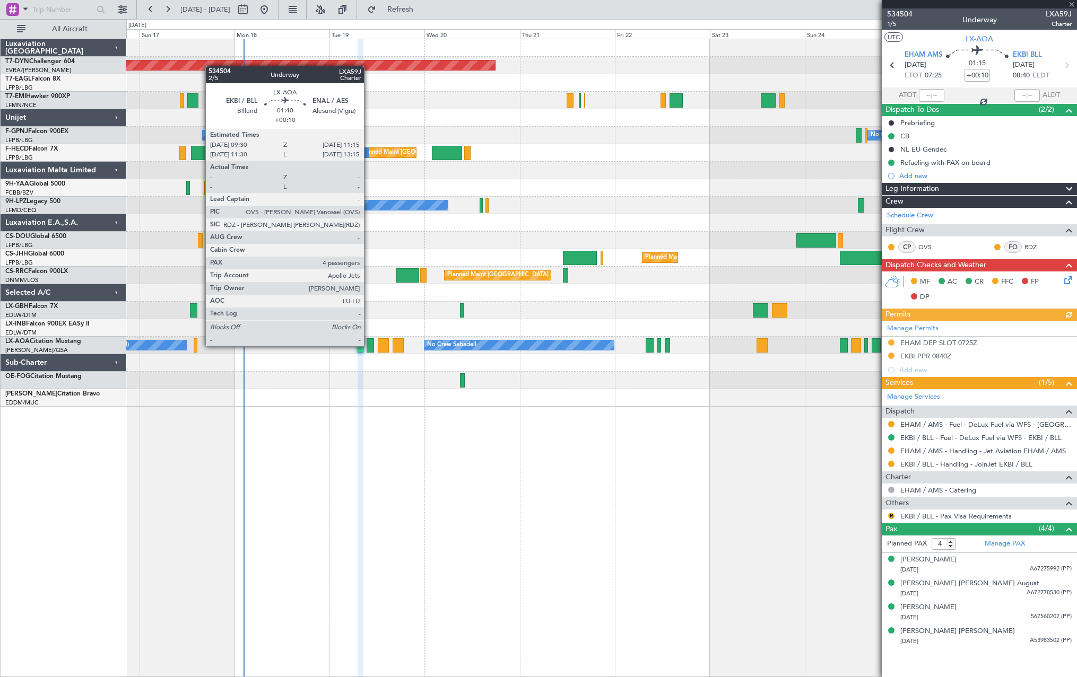
click at [369, 345] on div at bounding box center [369, 345] width 7 height 14
